Goal: Task Accomplishment & Management: Use online tool/utility

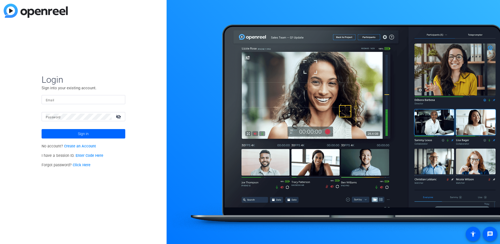
click at [60, 99] on input "Email" at bounding box center [83, 99] width 75 height 6
type input "[PERSON_NAME][EMAIL_ADDRESS][PERSON_NAME][DOMAIN_NAME]"
click at [42, 129] on button "Sign in" at bounding box center [84, 133] width 84 height 9
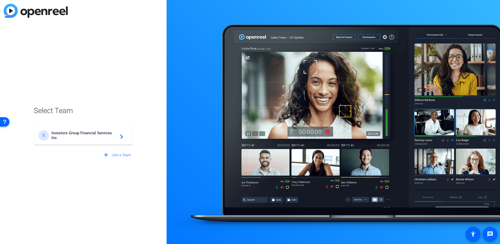
click at [105, 140] on div "II Investors Group Financial Services Inc. navigate_next" at bounding box center [83, 135] width 90 height 10
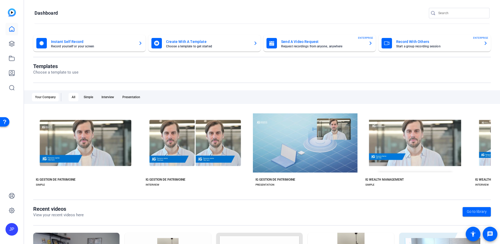
click at [188, 42] on mat-card-title "Create With A Template" at bounding box center [207, 41] width 83 height 6
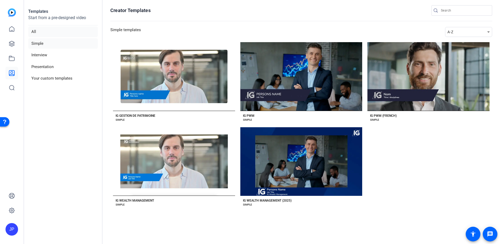
click at [34, 30] on li "All" at bounding box center [63, 31] width 70 height 11
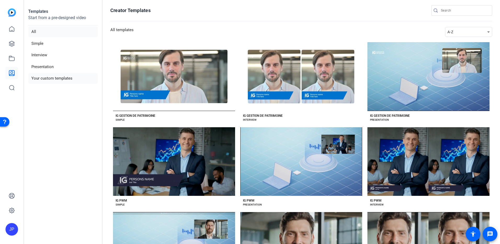
click at [44, 78] on li "Your custom templates" at bounding box center [63, 78] width 70 height 11
click at [43, 66] on li "Presentation" at bounding box center [63, 66] width 70 height 11
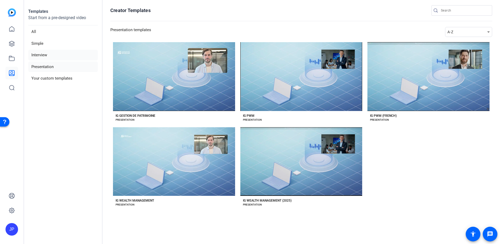
click at [43, 59] on li "Interview" at bounding box center [63, 55] width 70 height 11
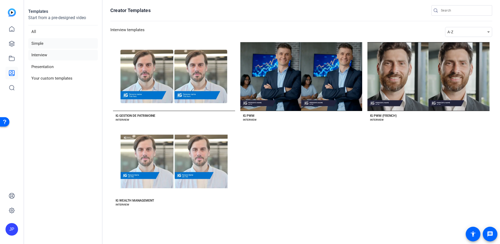
click at [37, 41] on li "Simple" at bounding box center [63, 43] width 70 height 11
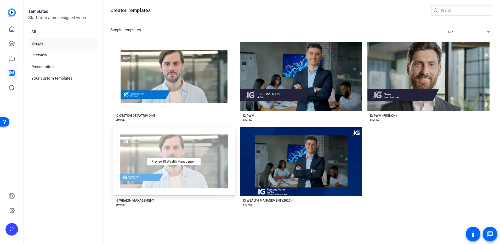
click at [178, 152] on div "Preview IG Wealth Management" at bounding box center [174, 161] width 122 height 69
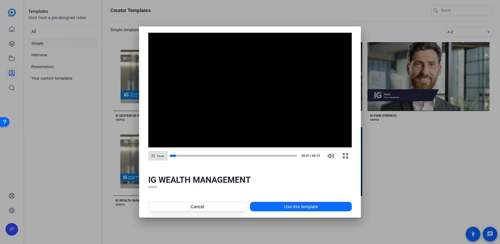
click at [299, 205] on span "Use this template" at bounding box center [301, 206] width 34 height 6
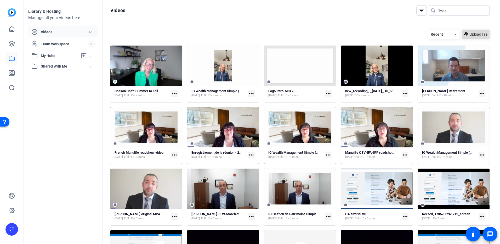
click at [472, 35] on span "Upload File" at bounding box center [478, 34] width 18 height 5
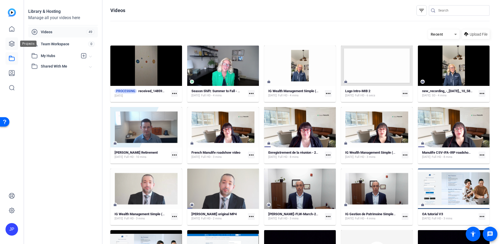
click at [13, 44] on icon at bounding box center [11, 43] width 5 height 5
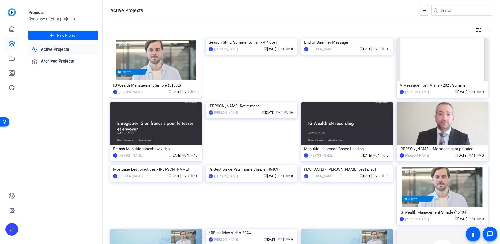
click at [154, 59] on img at bounding box center [155, 59] width 91 height 43
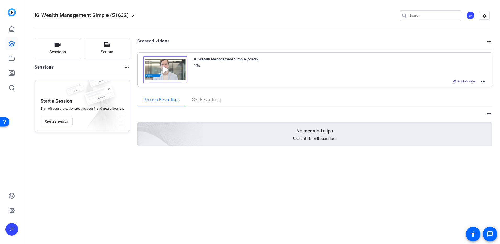
click at [483, 81] on mat-icon "more_horiz" at bounding box center [483, 81] width 6 height 6
click at [467, 87] on span "Edit in Creator" at bounding box center [464, 87] width 36 height 6
